Goal: Task Accomplishment & Management: Manage account settings

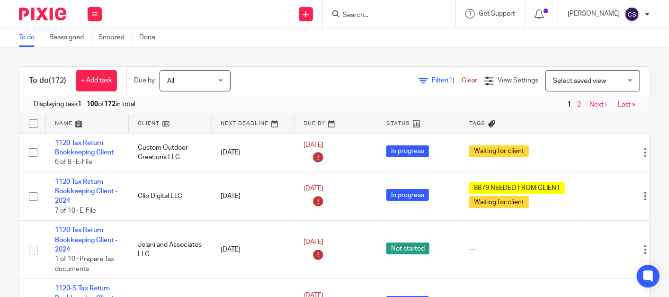
click at [364, 16] on input "Search" at bounding box center [384, 15] width 85 height 9
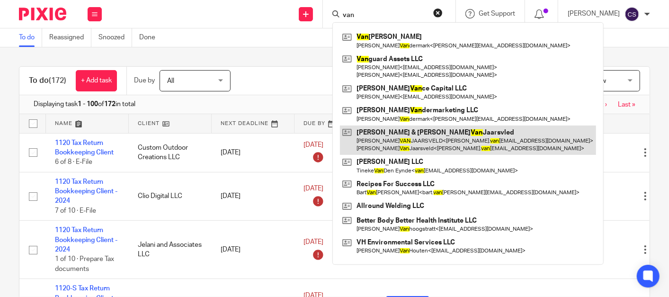
type input "van"
click at [401, 134] on link at bounding box center [468, 139] width 256 height 29
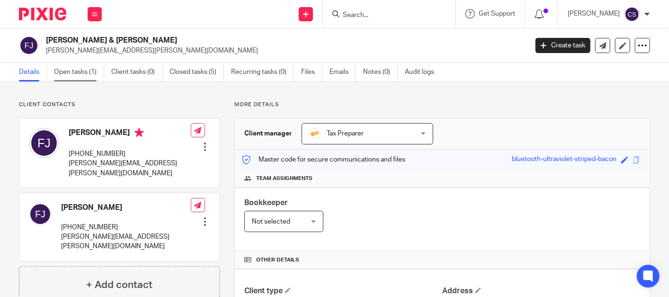
click at [68, 71] on link "Open tasks (1)" at bounding box center [79, 72] width 50 height 18
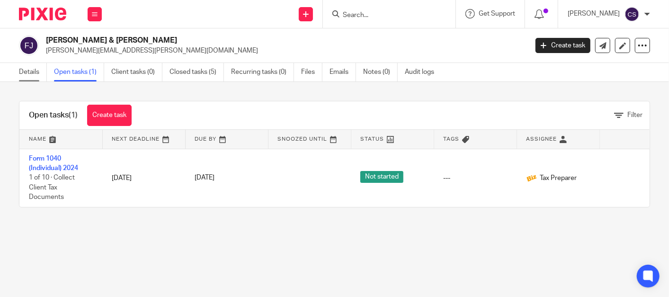
click at [27, 71] on link "Details" at bounding box center [33, 72] width 28 height 18
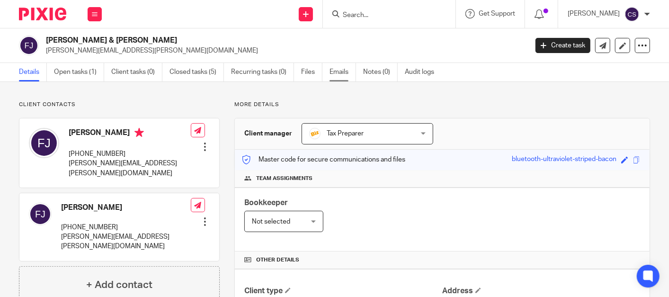
click at [335, 71] on link "Emails" at bounding box center [342, 72] width 27 height 18
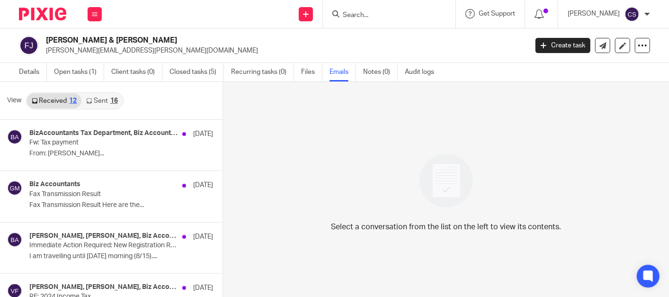
click at [103, 100] on link "Sent 16" at bounding box center [101, 100] width 41 height 15
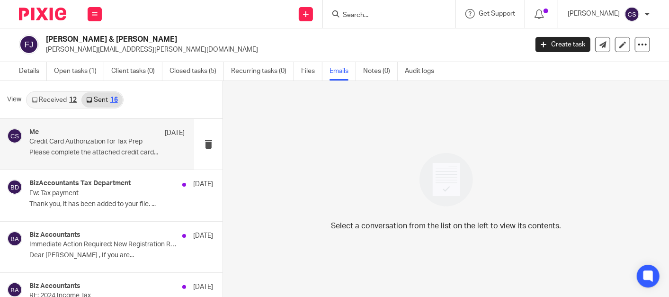
click at [62, 140] on p "Credit Card Authorization for Tax Prep" at bounding box center [91, 142] width 124 height 8
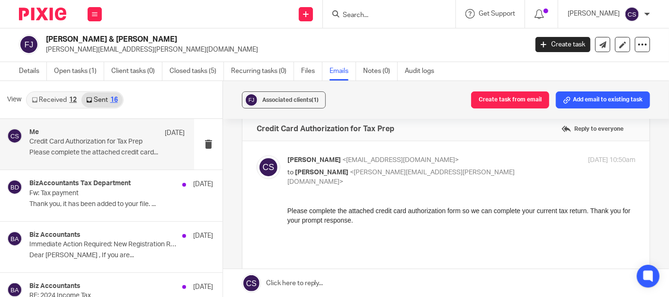
scroll to position [0, 0]
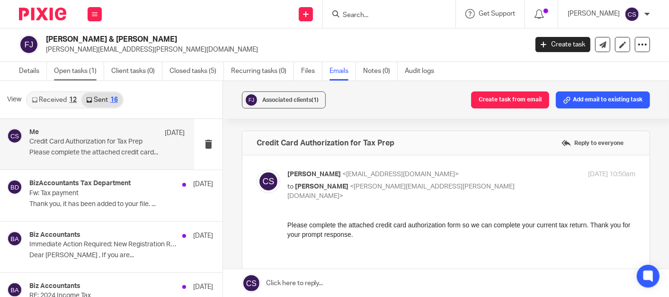
click at [72, 69] on link "Open tasks (1)" at bounding box center [79, 71] width 50 height 18
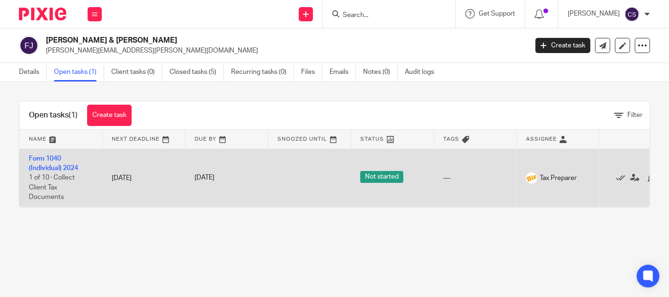
click at [50, 154] on td "Form 1040 (Individual) 2024 1 of 10 · Collect Client Tax Documents" at bounding box center [60, 178] width 83 height 58
click at [40, 154] on td "Form 1040 (Individual) 2024 1 of 10 · Collect Client Tax Documents" at bounding box center [60, 178] width 83 height 58
click at [35, 157] on link "Form 1040 (Individual) 2024" at bounding box center [53, 163] width 49 height 16
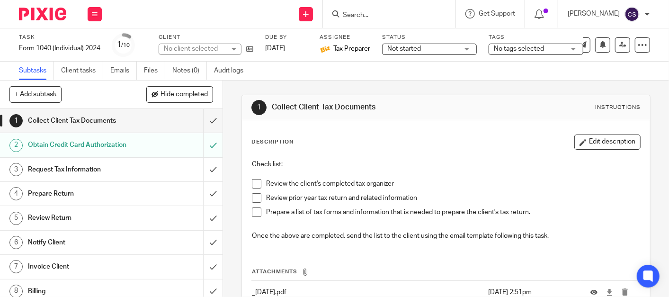
click at [129, 152] on link "2 Obtain Credit Card Authorization" at bounding box center [101, 145] width 203 height 24
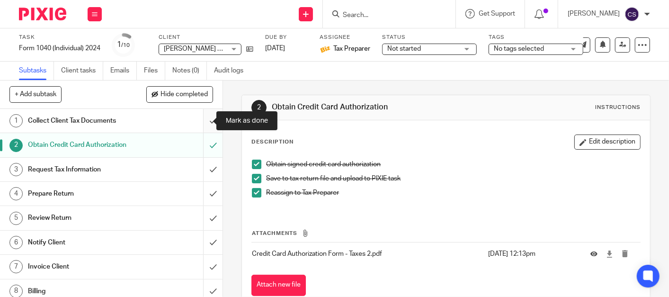
click at [201, 121] on input "submit" at bounding box center [111, 121] width 222 height 24
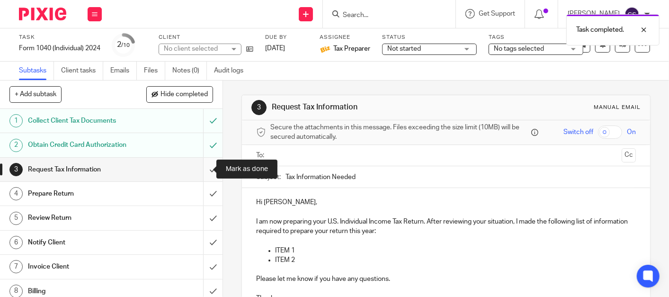
click at [201, 168] on input "submit" at bounding box center [111, 170] width 222 height 24
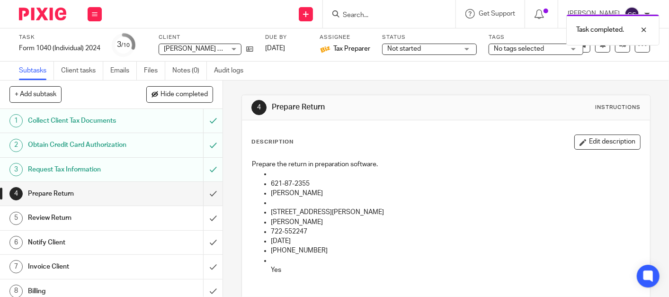
click at [97, 162] on h1 "Request Tax Information" at bounding box center [83, 169] width 111 height 14
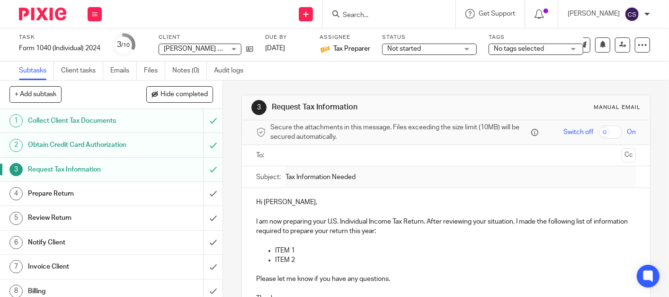
click at [131, 114] on div "Collect Client Tax Documents" at bounding box center [111, 121] width 166 height 14
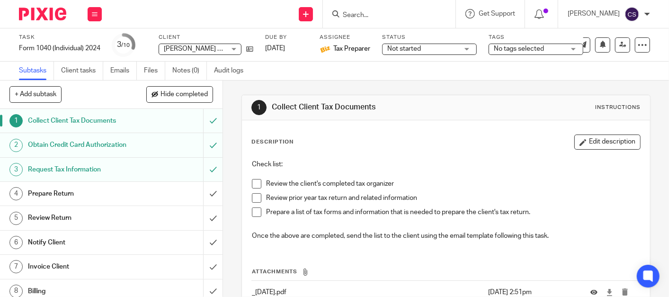
click at [100, 191] on h1 "Prepare Return" at bounding box center [83, 193] width 111 height 14
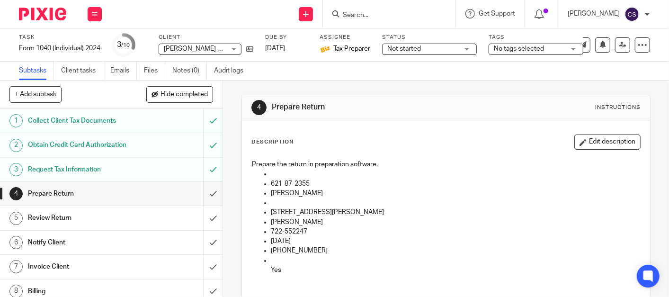
click at [365, 15] on input "Search" at bounding box center [384, 15] width 85 height 9
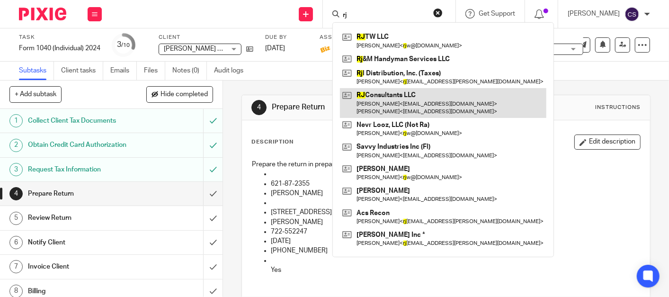
type input "rj"
click at [396, 94] on link at bounding box center [443, 102] width 206 height 29
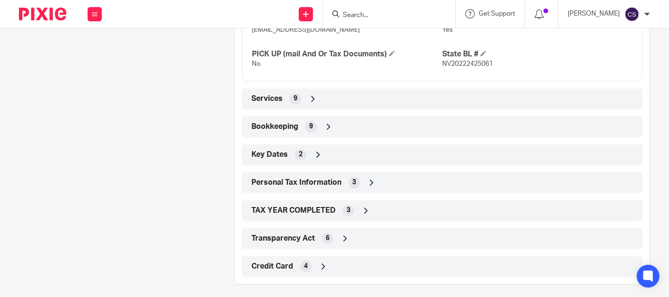
scroll to position [577, 0]
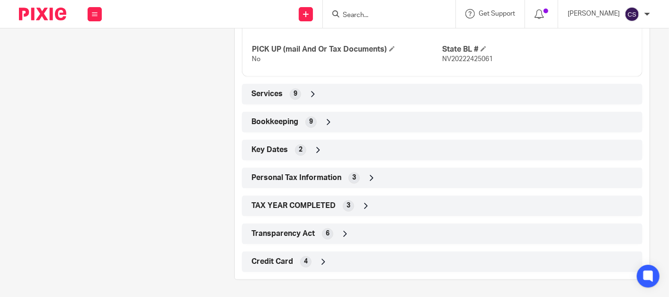
click at [326, 122] on icon at bounding box center [328, 121] width 9 height 9
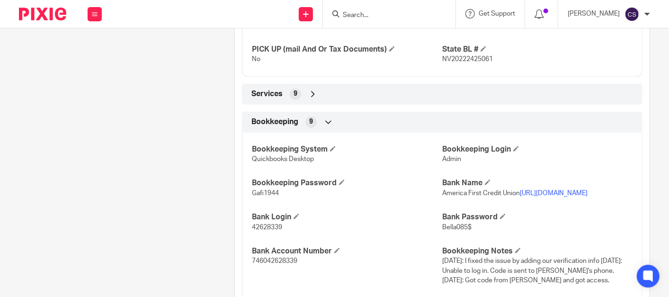
click at [520, 196] on link "https://www.americafirst.com/?gclid=EAIaIQobChMIsNLQ-YWAggMV6QKtBh0QwQJ3EAAYASA…" at bounding box center [554, 193] width 68 height 7
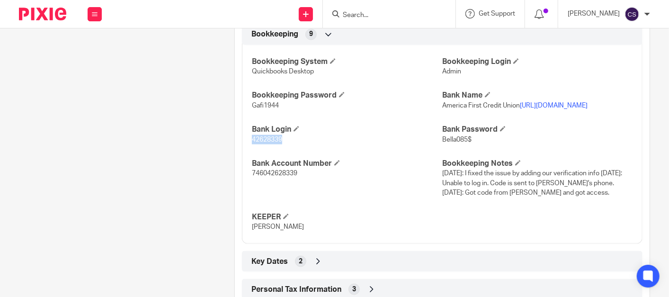
drag, startPoint x: 278, startPoint y: 205, endPoint x: 250, endPoint y: 205, distance: 27.5
click at [252, 143] on span "42628339" at bounding box center [267, 139] width 30 height 7
copy span "42628339"
click at [363, 14] on input "Search" at bounding box center [384, 15] width 85 height 9
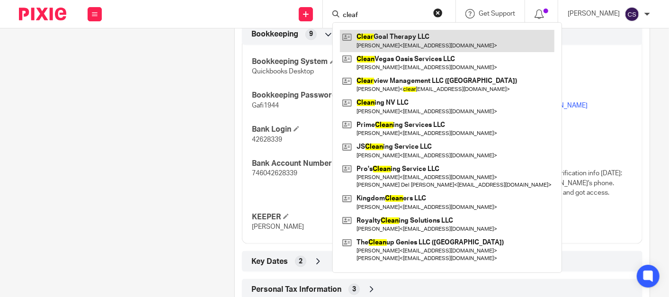
type input "cleaf"
click at [394, 40] on link at bounding box center [447, 41] width 214 height 22
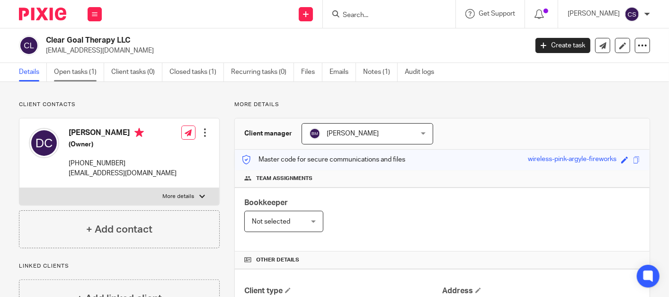
click at [63, 69] on link "Open tasks (1)" at bounding box center [79, 72] width 50 height 18
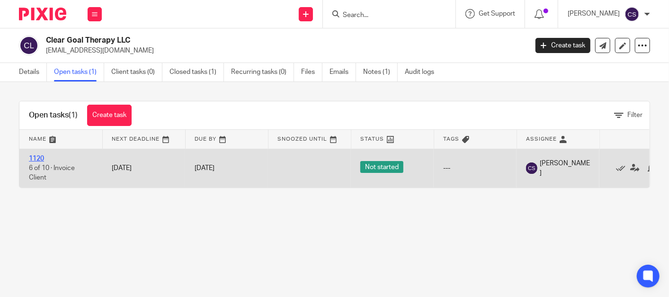
click at [38, 159] on link "1120" at bounding box center [36, 158] width 15 height 7
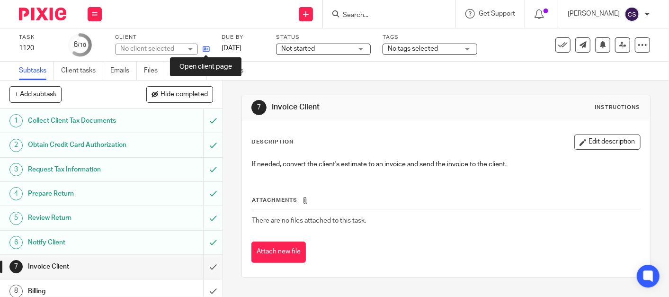
click at [206, 48] on icon at bounding box center [206, 48] width 7 height 7
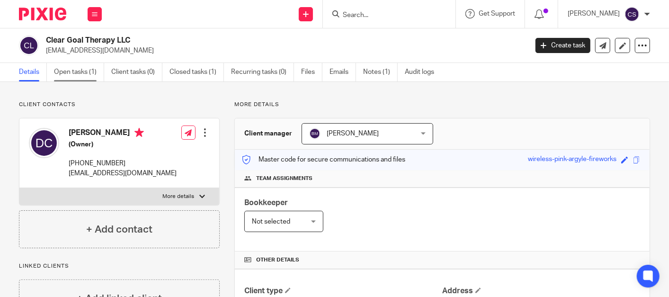
click at [67, 75] on link "Open tasks (1)" at bounding box center [79, 72] width 50 height 18
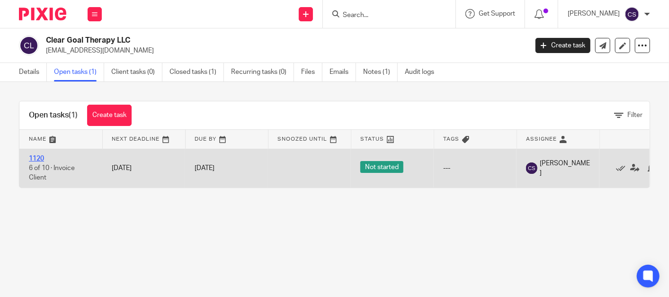
click at [36, 159] on link "1120" at bounding box center [36, 158] width 15 height 7
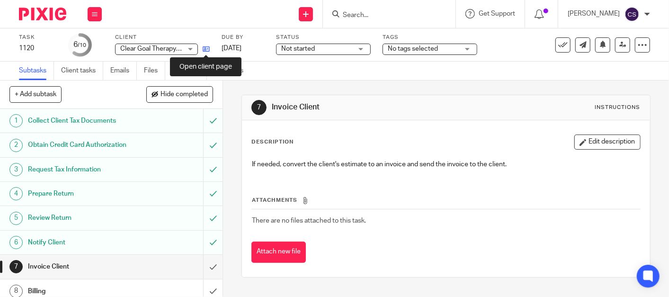
click at [203, 48] on icon at bounding box center [206, 48] width 7 height 7
click at [204, 46] on icon at bounding box center [206, 48] width 7 height 7
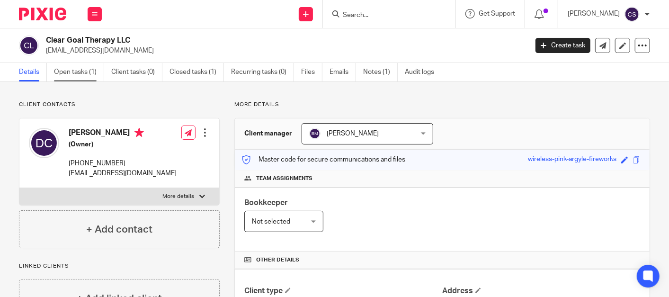
click at [78, 71] on link "Open tasks (1)" at bounding box center [79, 72] width 50 height 18
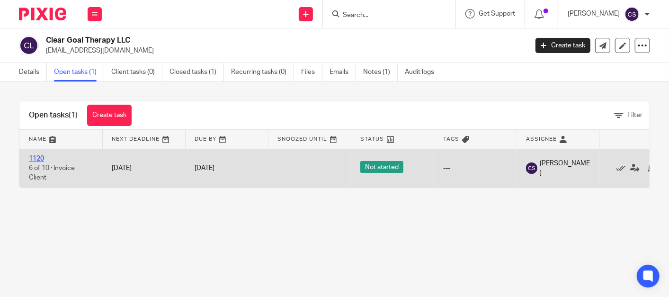
click at [38, 157] on link "1120" at bounding box center [36, 158] width 15 height 7
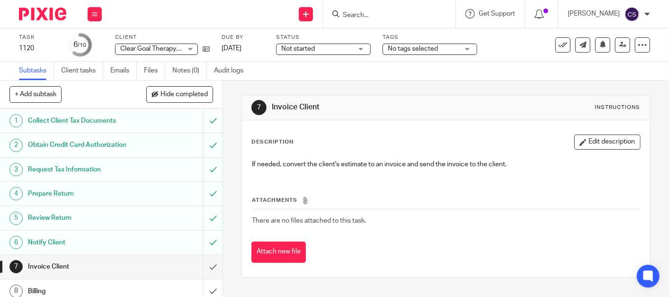
click at [63, 142] on h1 "Obtain Credit Card Authorization" at bounding box center [83, 145] width 111 height 14
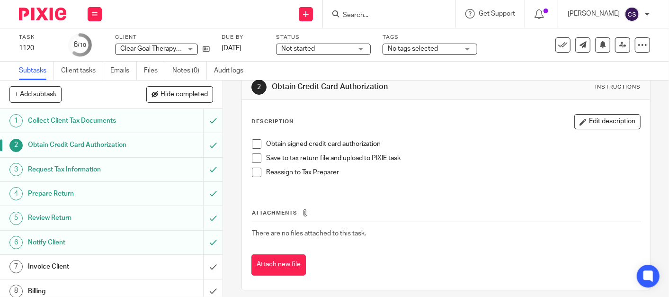
scroll to position [27, 0]
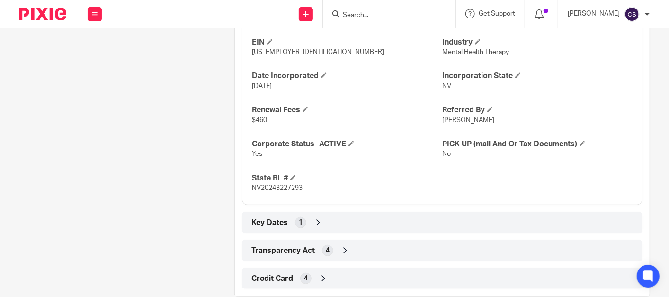
scroll to position [422, 0]
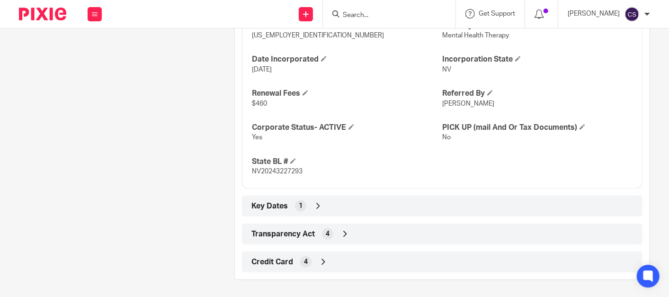
click at [320, 260] on icon at bounding box center [322, 261] width 9 height 9
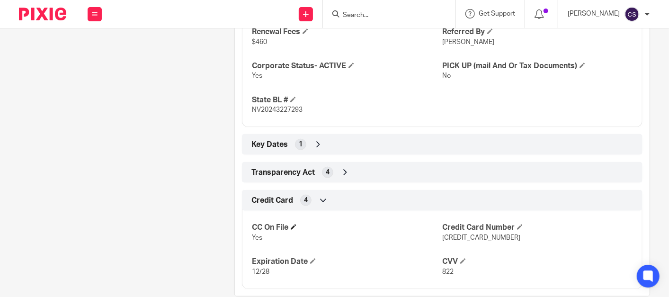
scroll to position [500, 0]
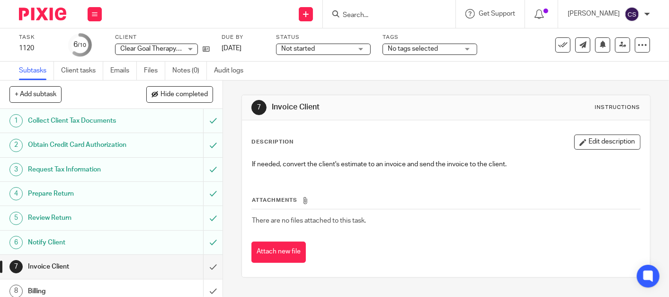
click at [372, 13] on input "Search" at bounding box center [384, 15] width 85 height 9
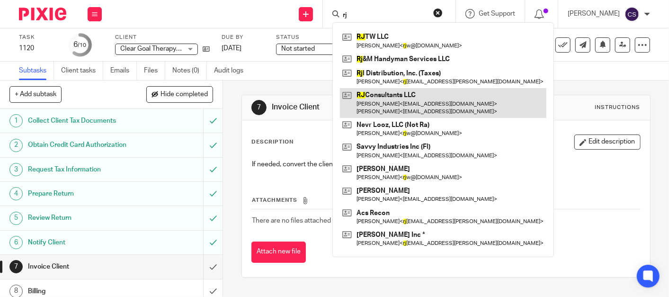
type input "rj"
click at [395, 97] on link at bounding box center [443, 102] width 206 height 29
